Goal: Check status: Check status

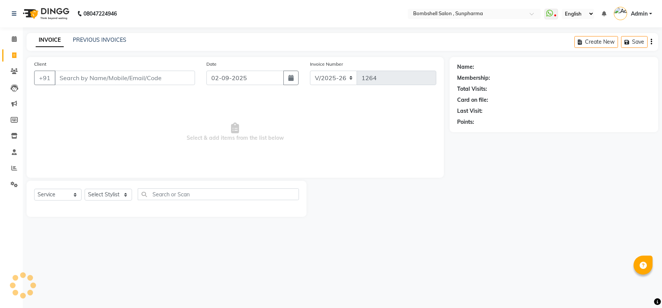
select select "4965"
select select "service"
click at [98, 40] on link "PREVIOUS INVOICES" at bounding box center [99, 39] width 53 height 7
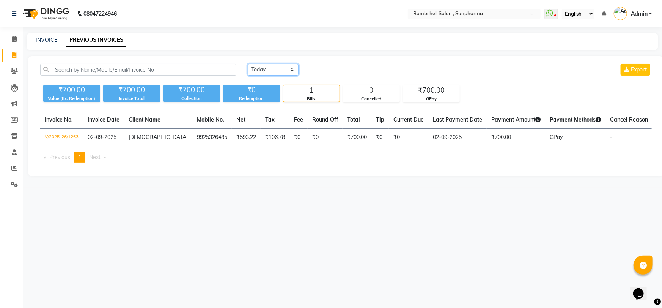
click at [279, 72] on select "[DATE] [DATE] Custom Range" at bounding box center [273, 70] width 51 height 12
select select "range"
click at [248, 64] on select "[DATE] [DATE] Custom Range" at bounding box center [273, 70] width 51 height 12
click at [334, 71] on input "02-09-2025" at bounding box center [334, 69] width 53 height 11
select select "9"
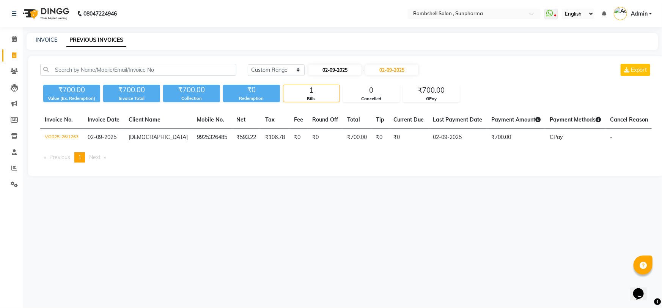
select select "2025"
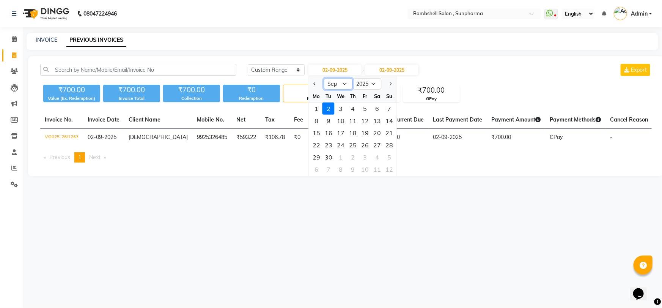
click at [345, 83] on select "Jan Feb Mar Apr May Jun [DATE] Aug Sep Oct Nov Dec" at bounding box center [338, 83] width 29 height 11
select select "8"
click at [324, 78] on select "Jan Feb Mar Apr May Jun [DATE] Aug Sep Oct Nov Dec" at bounding box center [338, 83] width 29 height 11
click at [390, 71] on input "02-09-2025" at bounding box center [391, 69] width 53 height 11
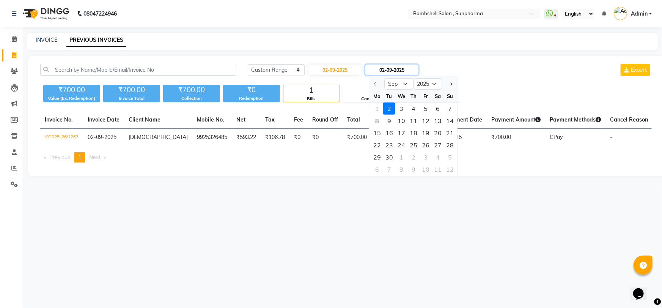
click at [390, 71] on input "02-09-2025" at bounding box center [391, 69] width 53 height 11
click at [393, 84] on select "Sep Oct Nov Dec" at bounding box center [399, 83] width 29 height 11
click at [401, 83] on select "Sep Oct Nov Dec" at bounding box center [399, 83] width 29 height 11
click at [339, 69] on input "02-09-2025" at bounding box center [334, 69] width 53 height 11
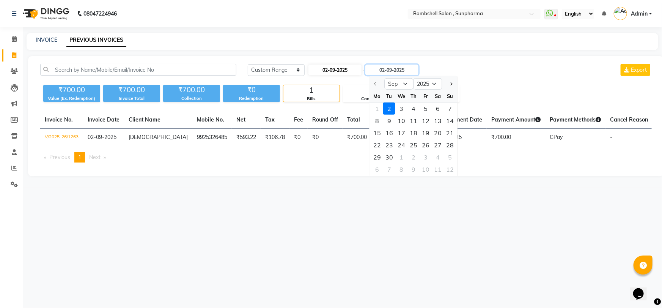
select select "9"
select select "2025"
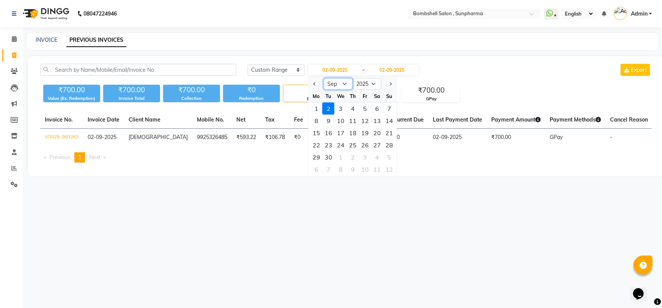
click at [333, 84] on select "Jan Feb Mar Apr May Jun [DATE] Aug Sep Oct Nov Dec" at bounding box center [338, 83] width 29 height 11
select select "8"
click at [324, 78] on select "Jan Feb Mar Apr May Jun [DATE] Aug Sep Oct Nov Dec" at bounding box center [338, 83] width 29 height 11
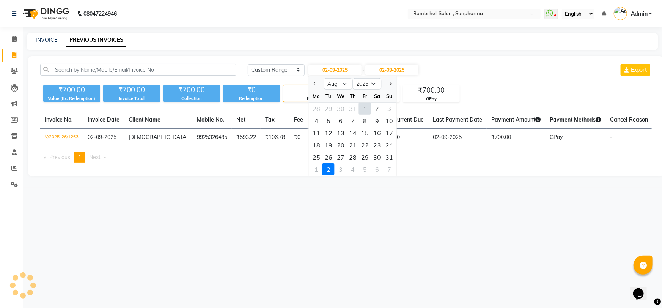
click at [365, 106] on div "1" at bounding box center [365, 108] width 12 height 12
type input "[DATE]"
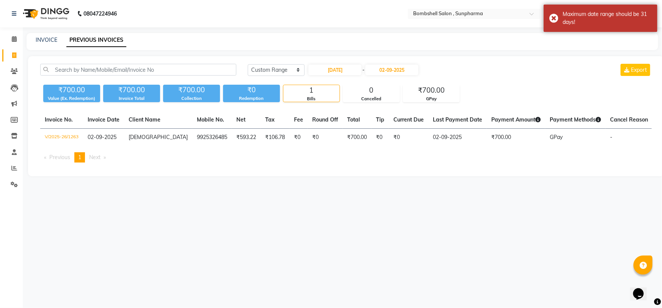
click at [385, 78] on div "[DATE] [DATE] Custom Range [DATE] - [DATE] Export" at bounding box center [449, 73] width 415 height 18
click at [391, 69] on input "02-09-2025" at bounding box center [391, 69] width 53 height 11
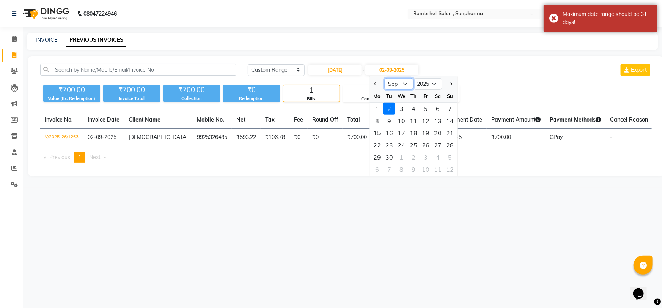
click at [398, 84] on select "Aug Sep Oct Nov Dec" at bounding box center [399, 83] width 29 height 11
select select "8"
click at [385, 78] on select "Aug Sep Oct Nov Dec" at bounding box center [399, 83] width 29 height 11
click at [450, 158] on div "31" at bounding box center [450, 157] width 12 height 12
type input "31-08-2025"
